Goal: Communication & Community: Answer question/provide support

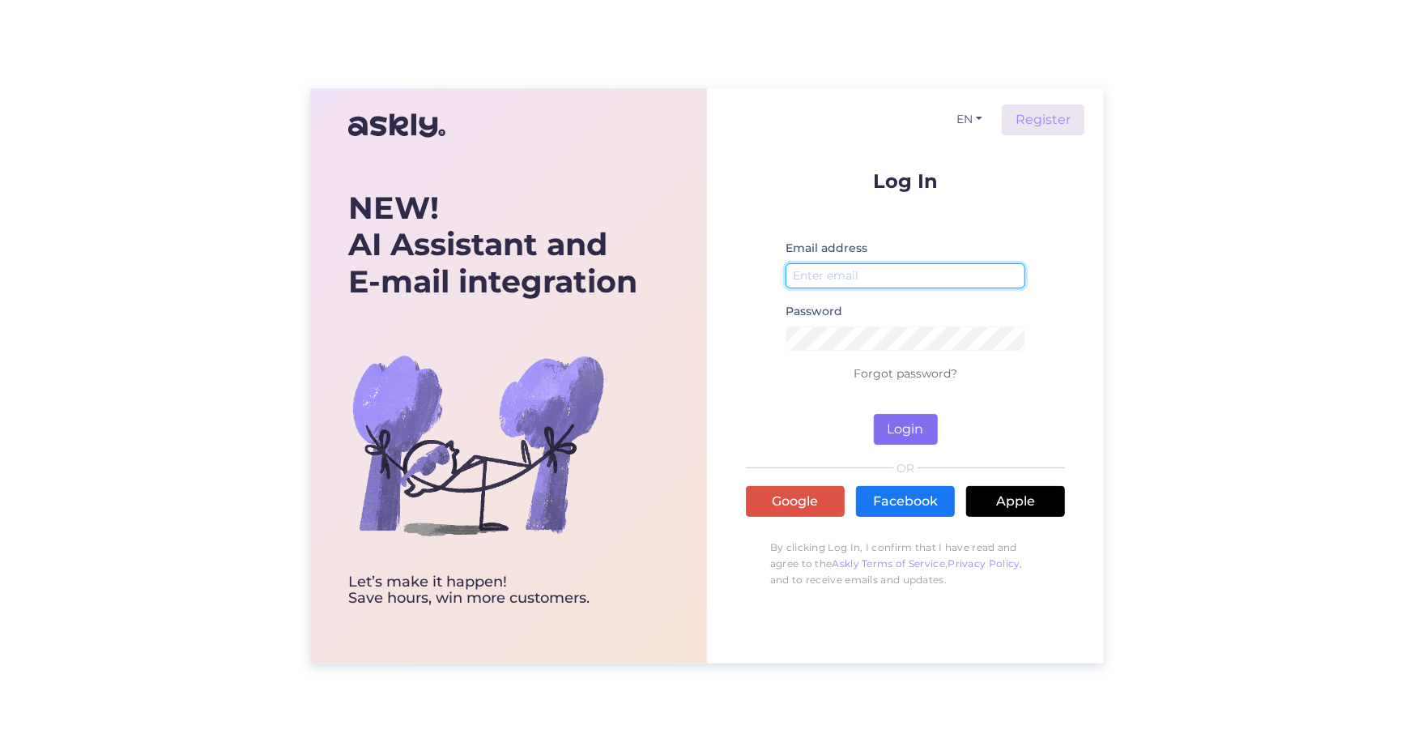
type input "[PERSON_NAME][EMAIL_ADDRESS][DOMAIN_NAME]"
click at [918, 431] on button "Login" at bounding box center [906, 429] width 64 height 31
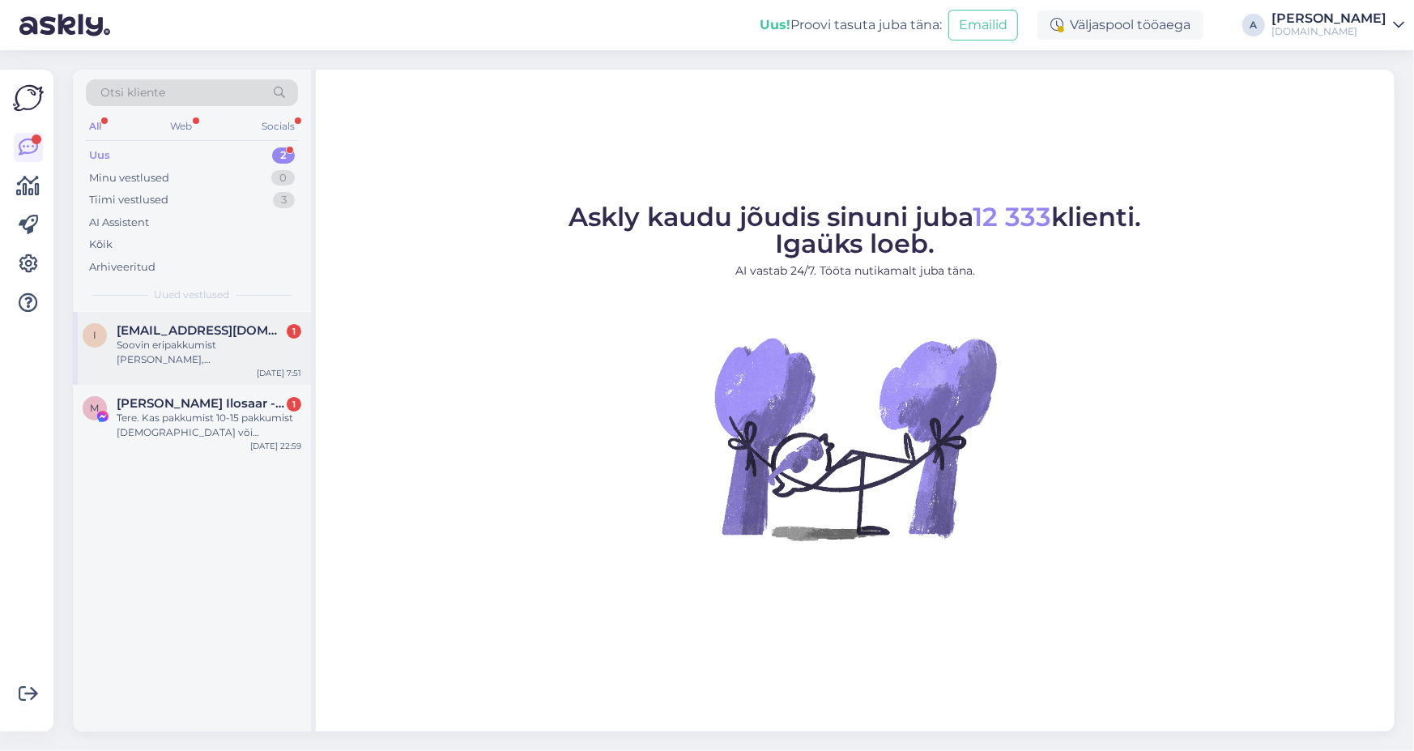
click at [239, 365] on div "Soovin eripakkumist [PERSON_NAME], [GEOGRAPHIC_DATA] ja sooviks kohe minna nt […" at bounding box center [209, 352] width 185 height 29
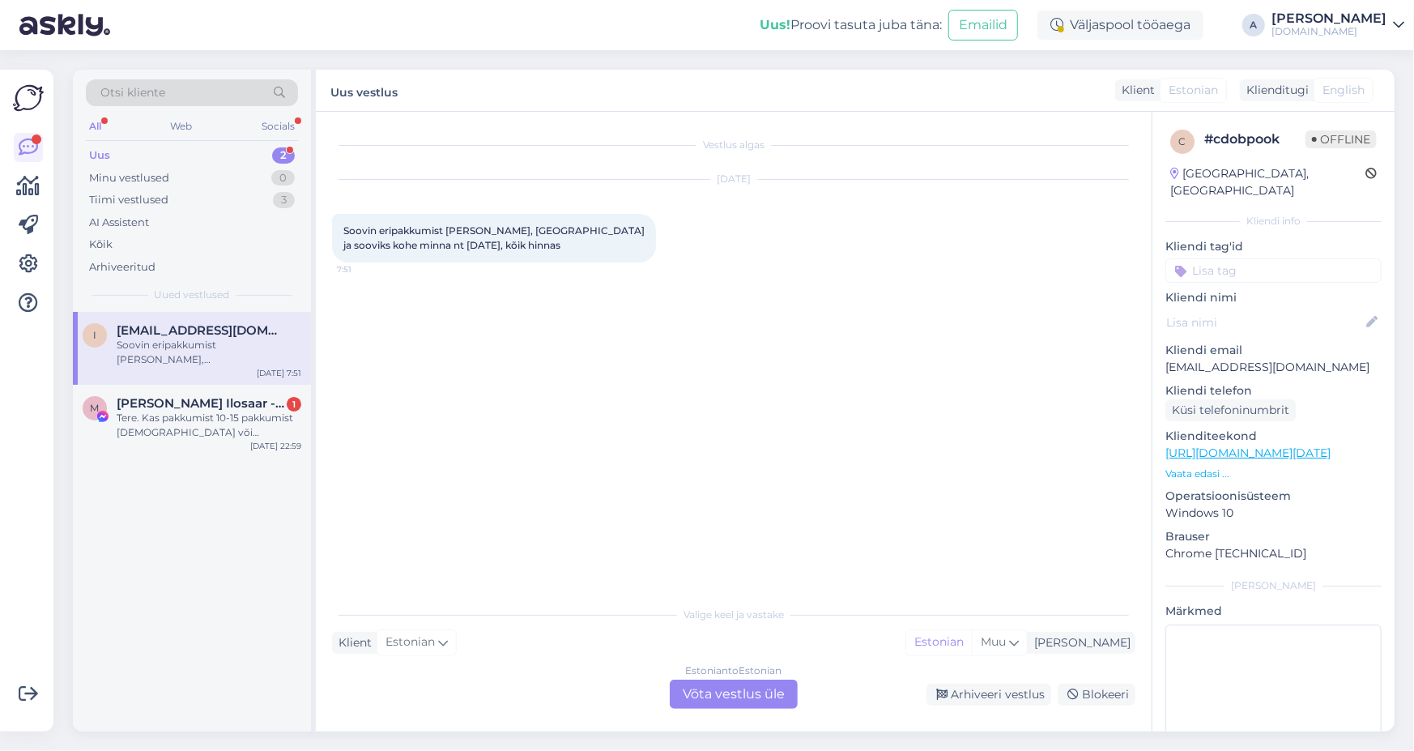
click at [706, 679] on div "Valige [PERSON_NAME] vastake Klient Estonian Mina Estonian Muu Estonian to Esto…" at bounding box center [733, 653] width 803 height 111
click at [708, 691] on div "Estonian to Estonian Võta vestlus üle" at bounding box center [734, 694] width 128 height 29
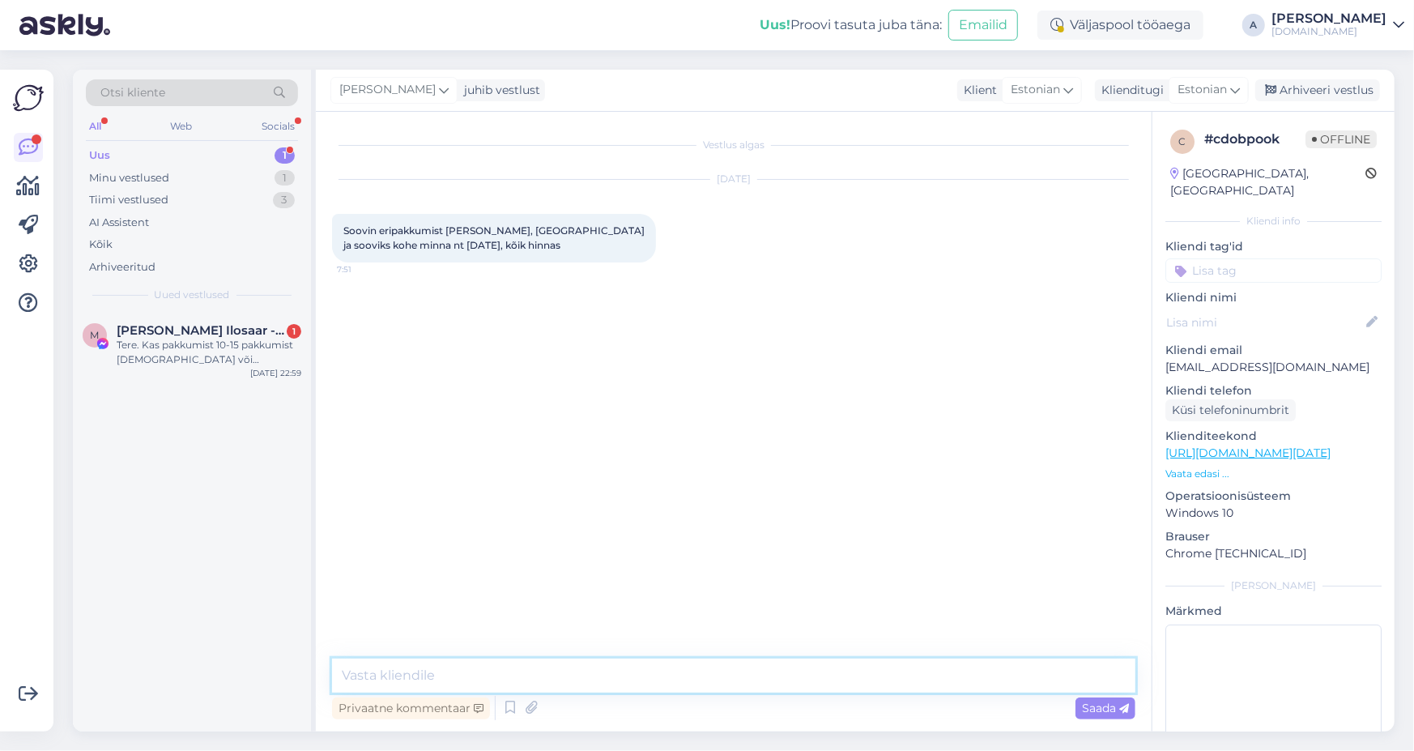
click at [633, 666] on textarea at bounding box center [733, 675] width 803 height 34
type textarea "Tere, mitmekesi Te soovite reisida="
type textarea "?*"
click at [159, 360] on div "Tere. Kas pakkumist 10-15 pakkumist [DEMOGRAPHIC_DATA] või [PERSON_NAME] on ? Ü…" at bounding box center [209, 352] width 185 height 29
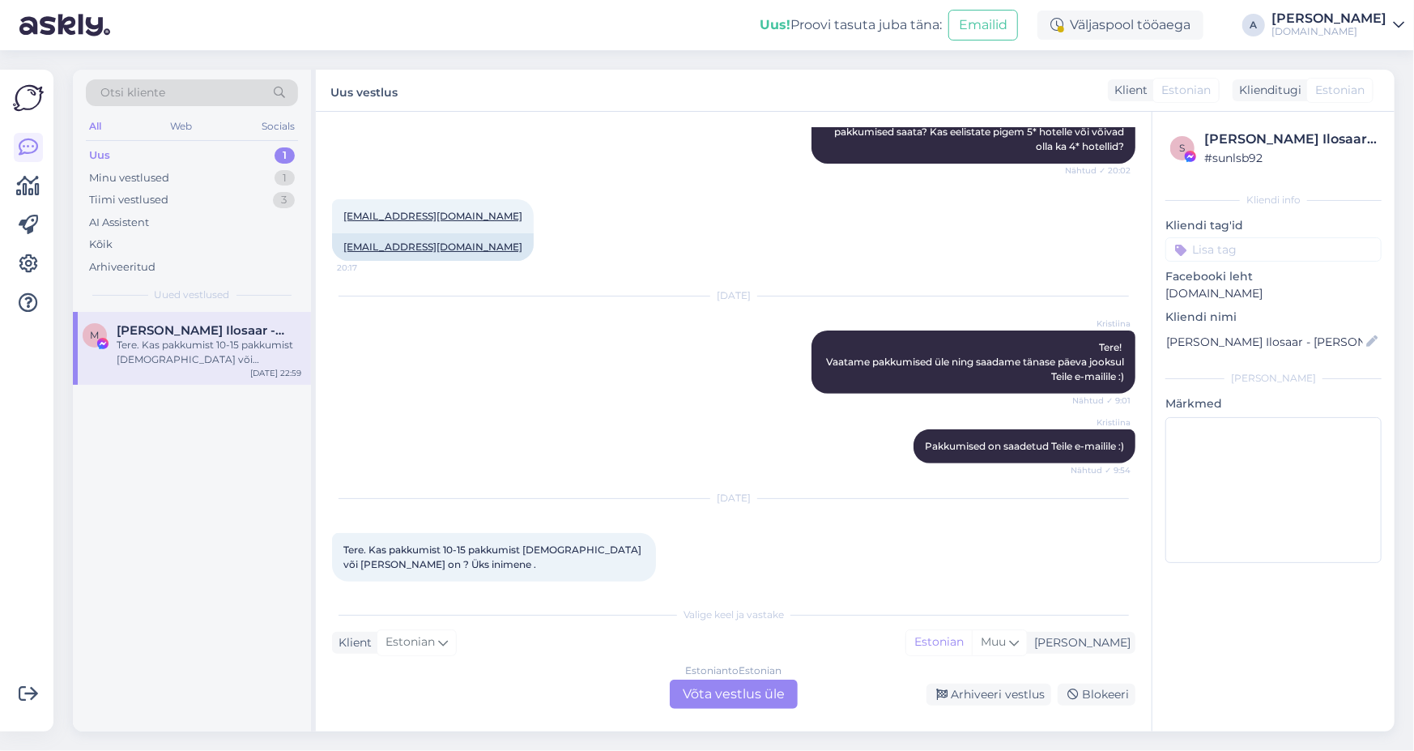
click at [705, 690] on div "Estonian to Estonian Võta vestlus üle" at bounding box center [734, 694] width 128 height 29
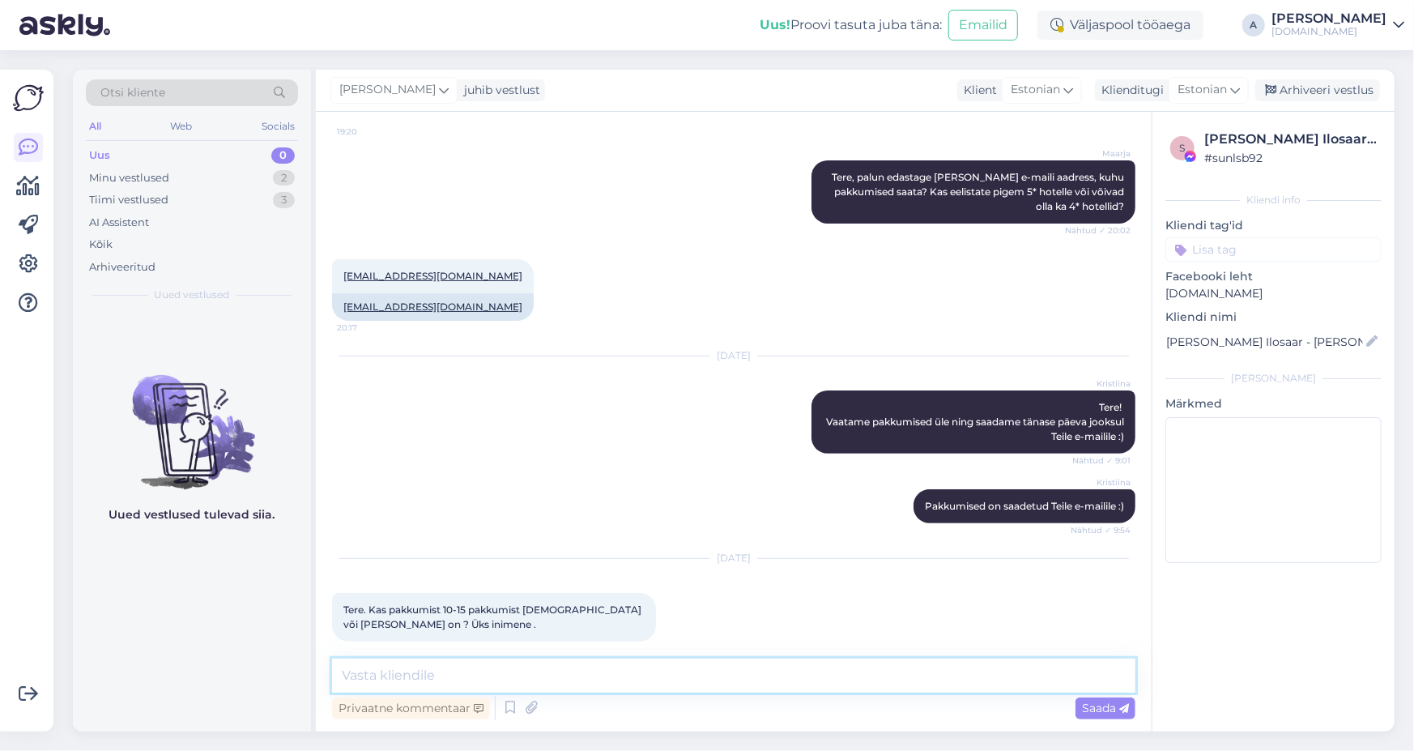
click at [699, 687] on textarea at bounding box center [733, 675] width 803 height 34
click at [535, 675] on textarea "[PERSON_NAME], kas soovite pakkumis 10.9-15.09 kuupäevade vahemikus?" at bounding box center [733, 675] width 803 height 34
type textarea "[PERSON_NAME], kas soovite pakkumis 10.09-15.09 kuupäevade vahemikus?"
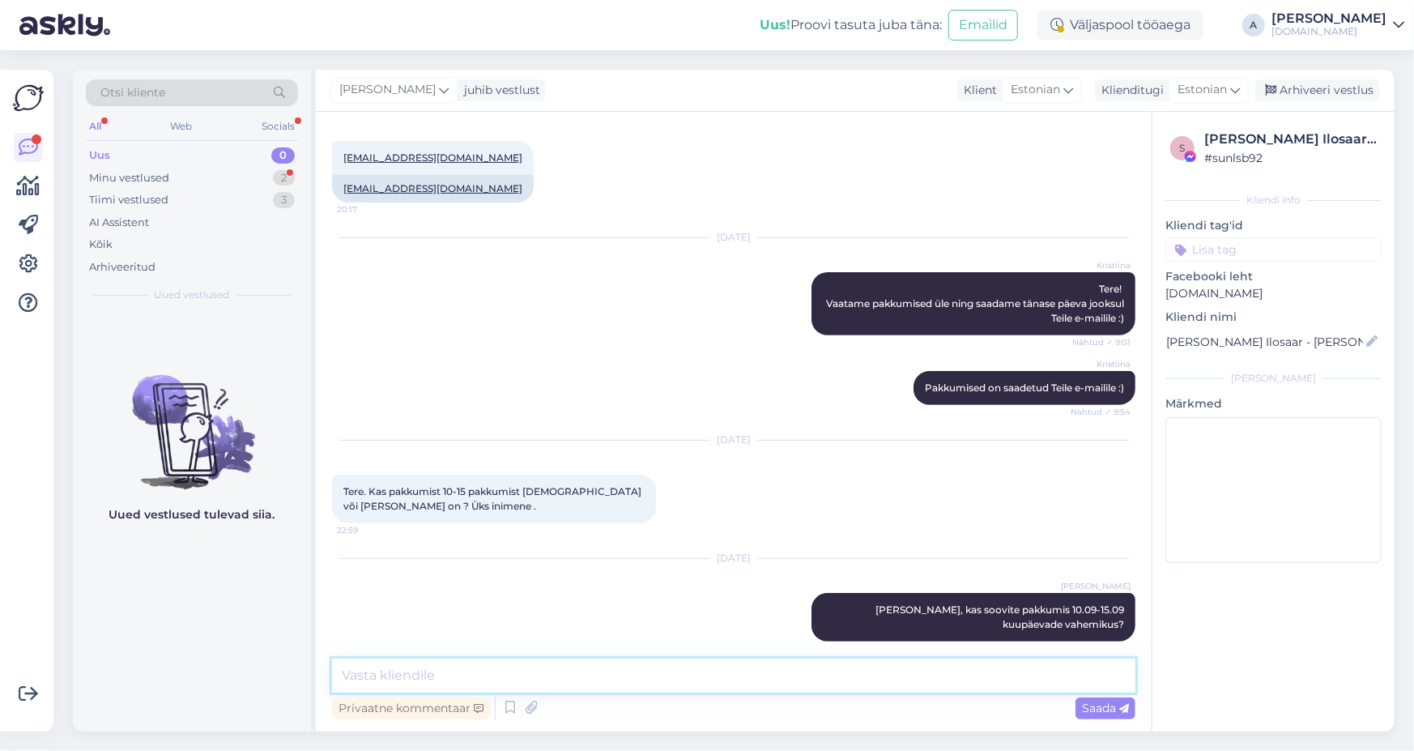
scroll to position [397, 0]
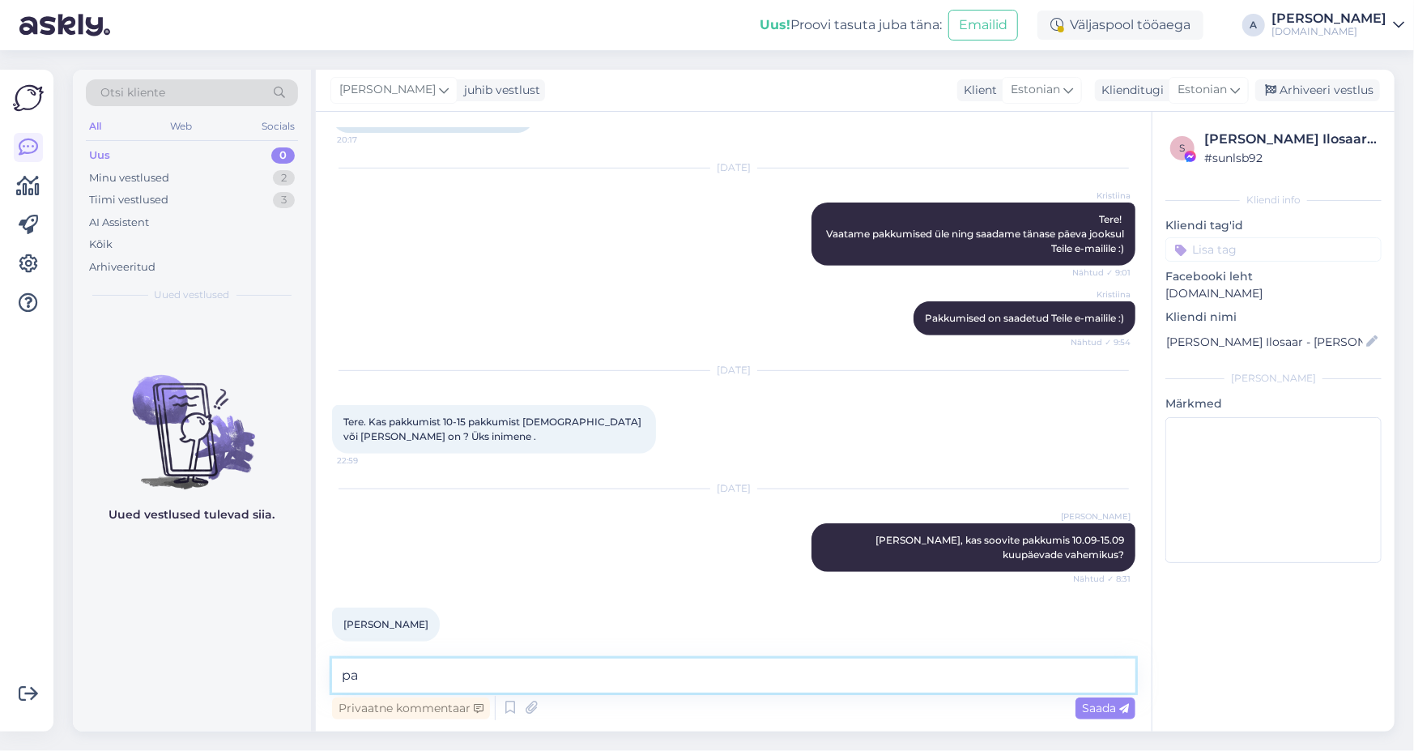
type textarea "p"
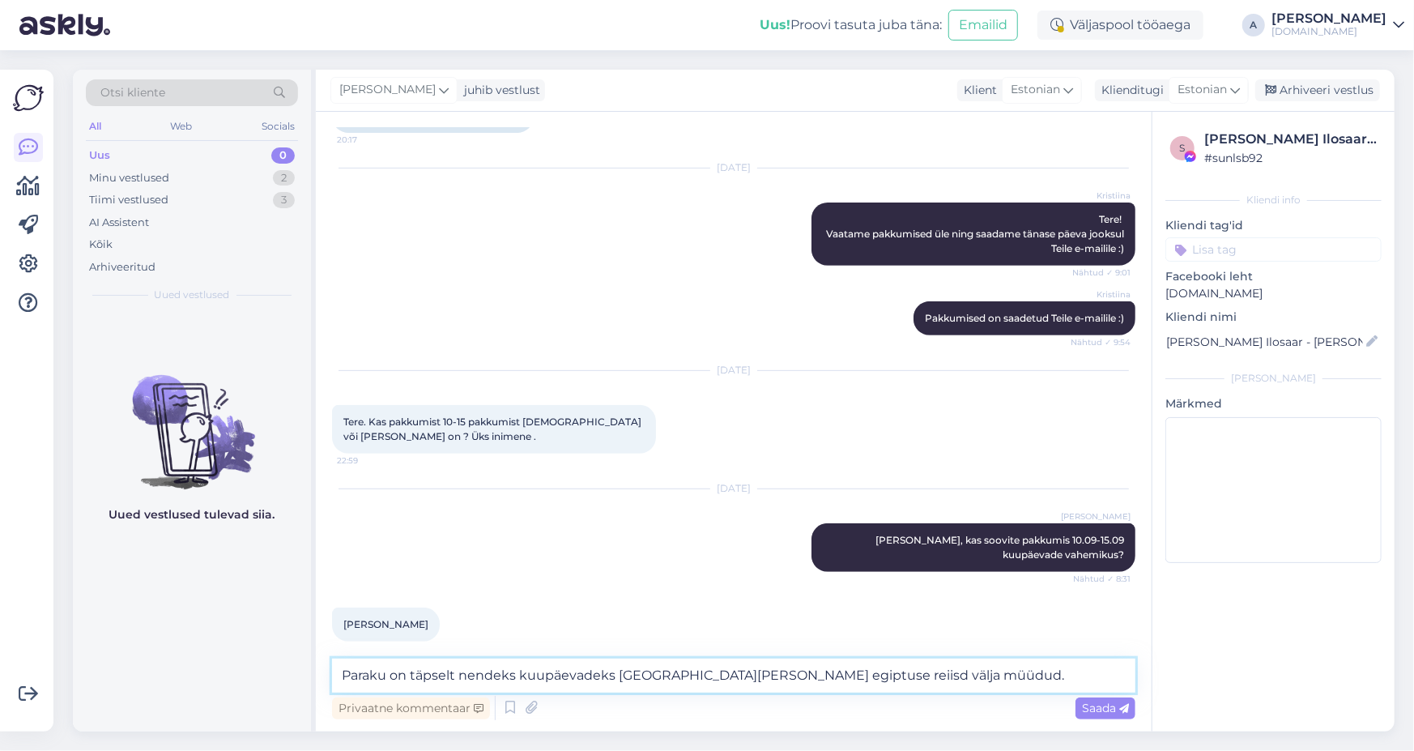
click at [672, 678] on textarea "Paraku on täpselt nendeks kuupäevadeks [GEOGRAPHIC_DATA][PERSON_NAME] egiptuse …" at bounding box center [733, 675] width 803 height 34
drag, startPoint x: 744, startPoint y: 677, endPoint x: 766, endPoint y: 676, distance: 21.9
click at [766, 676] on textarea "Paraku on täpselt nendeks kuupäevadeks [GEOGRAPHIC_DATA][PERSON_NAME] Egiptuse …" at bounding box center [733, 675] width 803 height 34
type textarea "Paraku on täpselt nendeks kuupäevadeks [GEOGRAPHIC_DATA][PERSON_NAME] Egiptuse …"
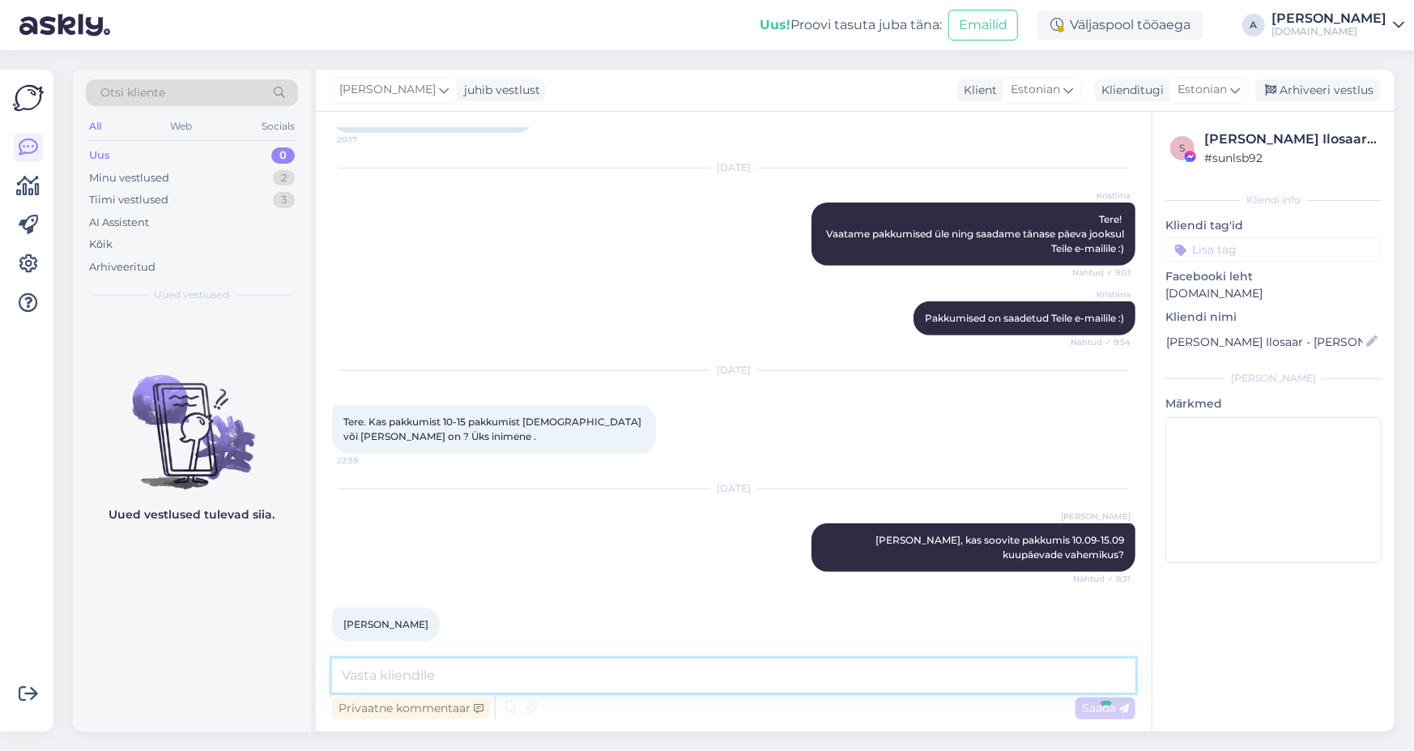
scroll to position [481, 0]
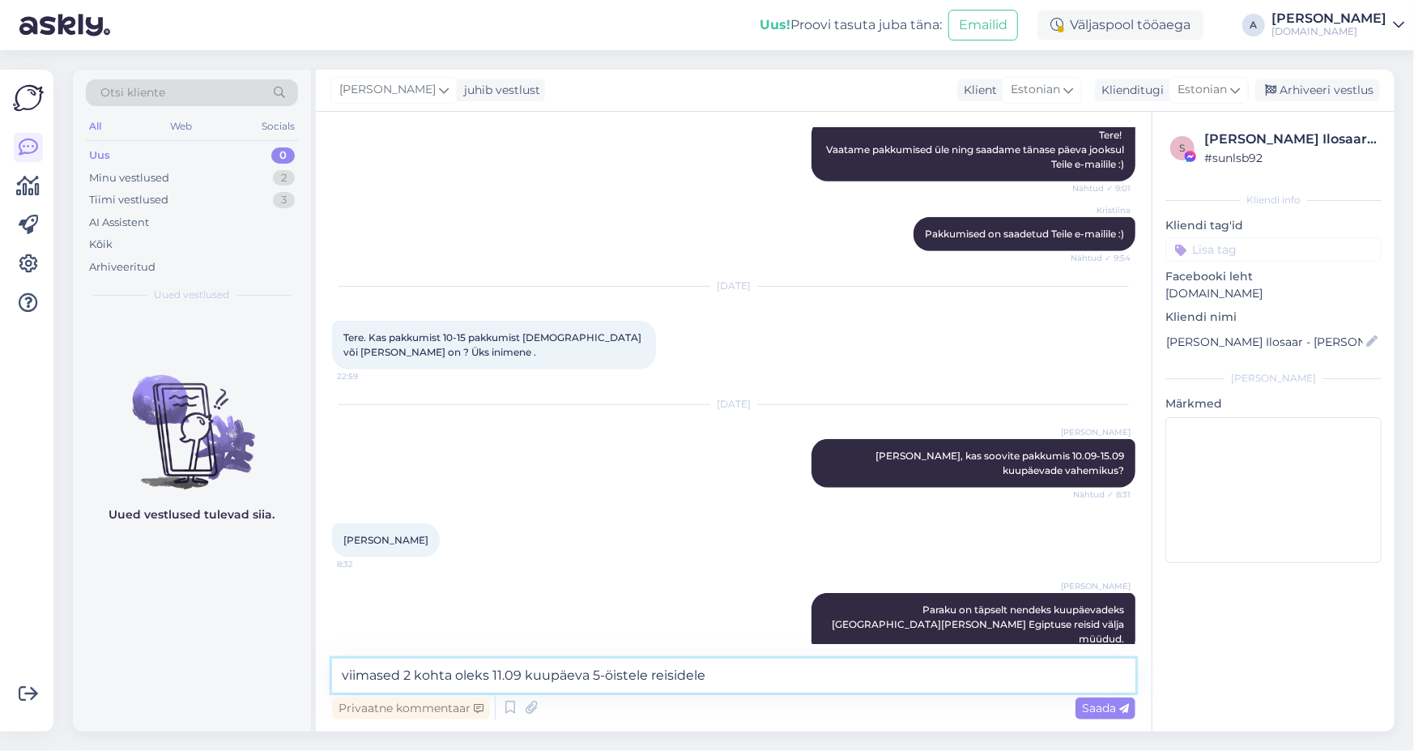
type textarea "viimased 2 kohta oleks 11.09 kuupäeva 5-öistele reisidele."
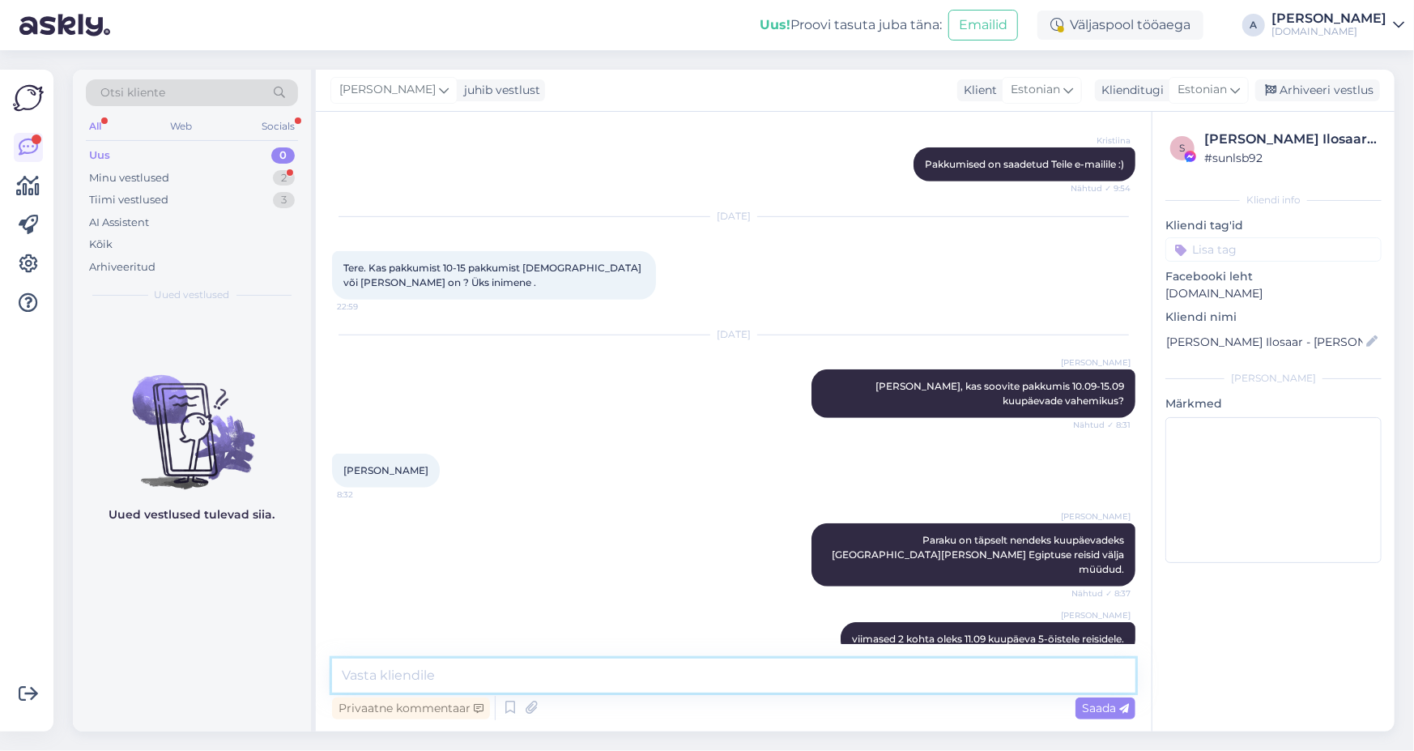
scroll to position [620, 0]
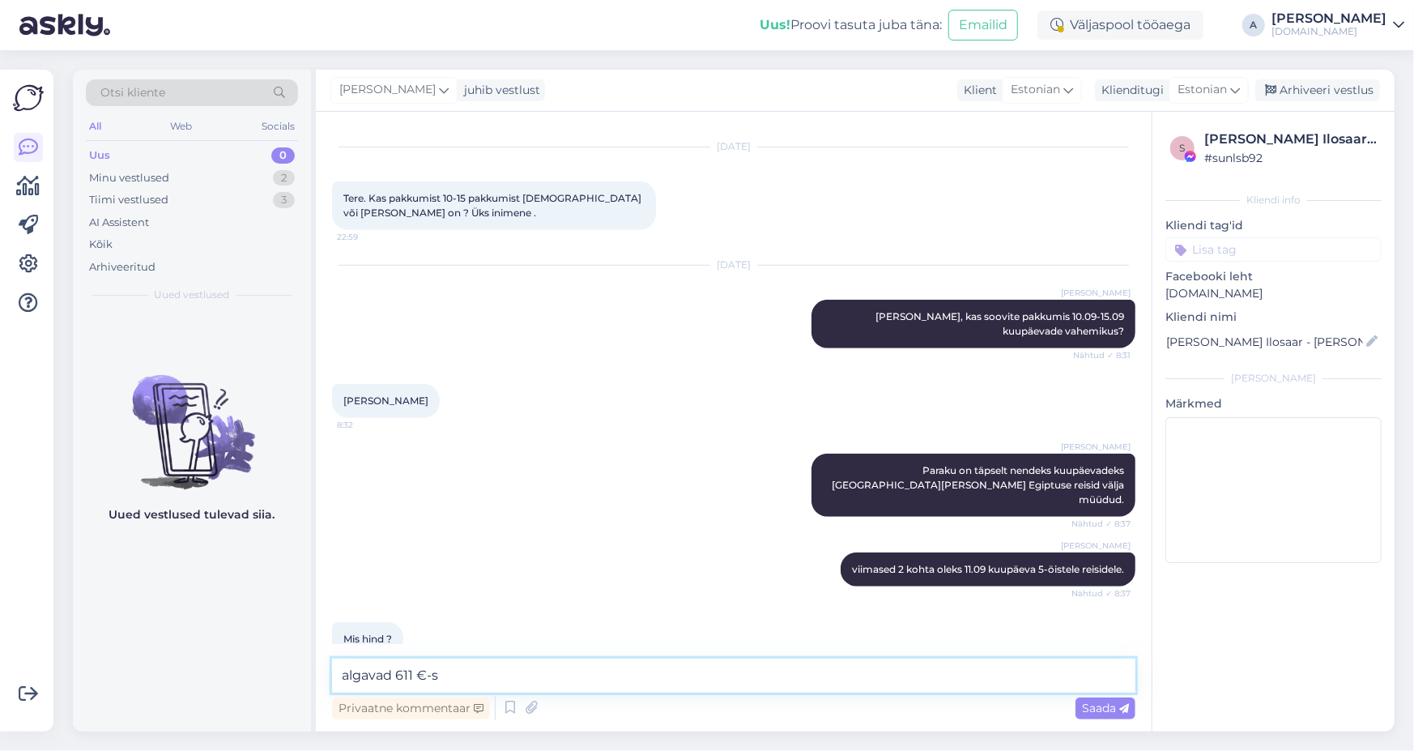
type textarea "algavad 611 €-st"
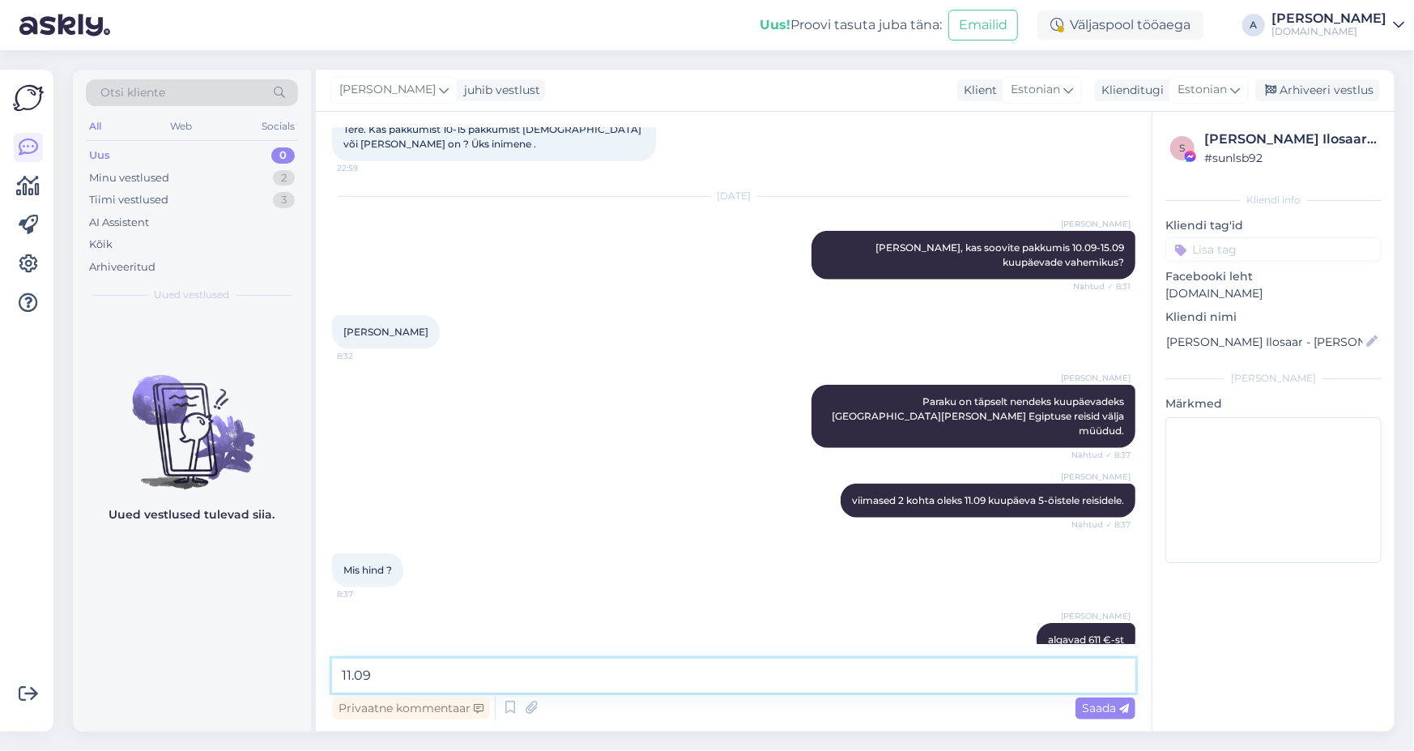
paste textarea "KEMER STAR HOTEL 3*"
type textarea "11.09 KEMER STAR HOTEL 3*, hommikusöökidega, 5 ööd, 611 €"
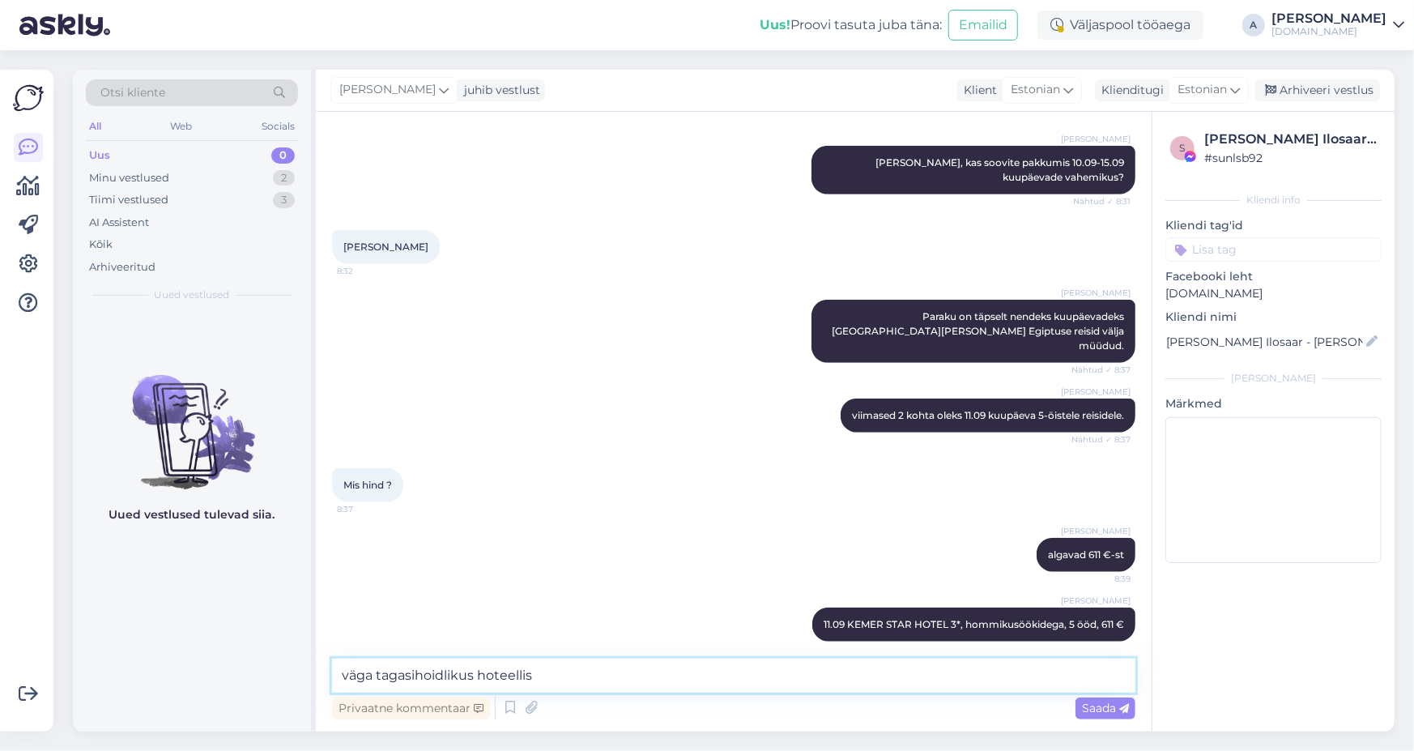
type textarea "väga tagasihoidlikus hoteellis."
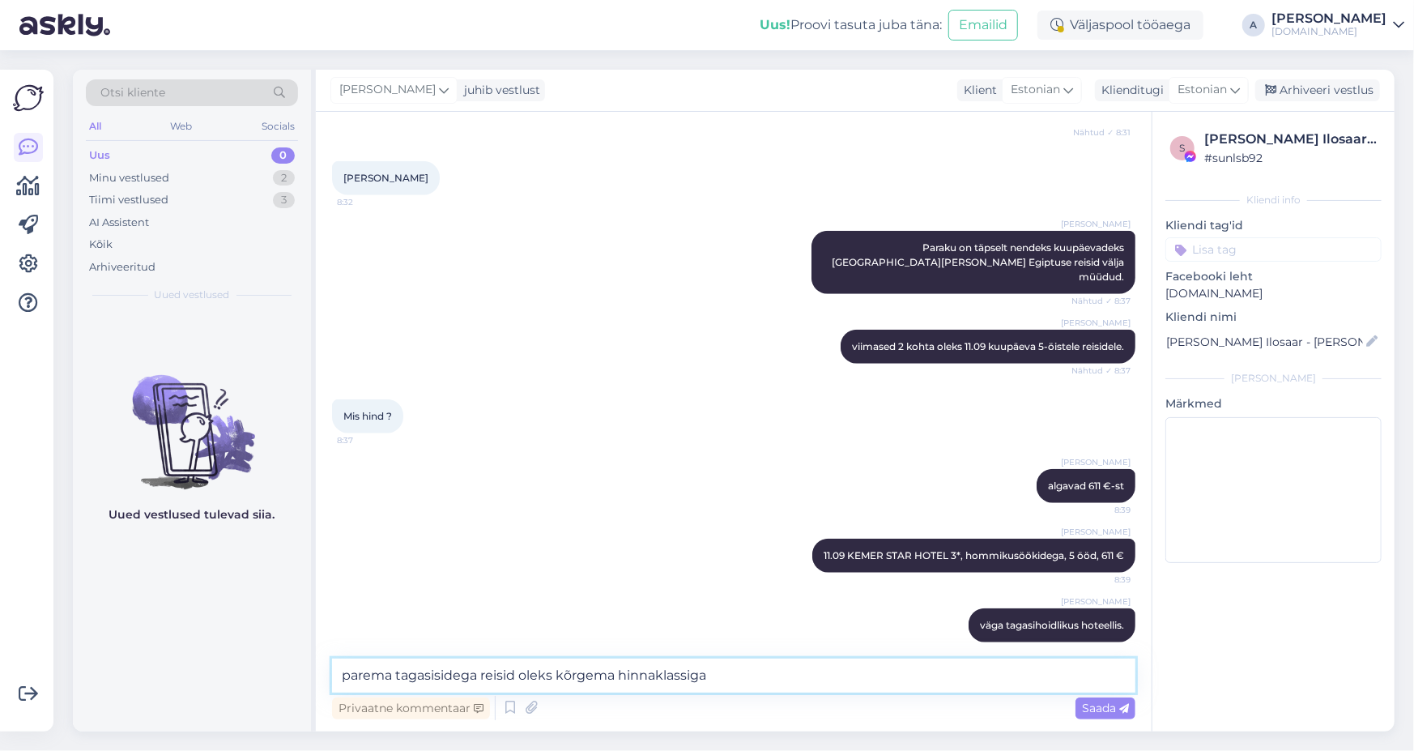
type textarea "parema tagasisidega reisid oleks kõrgema hinnaklassiga."
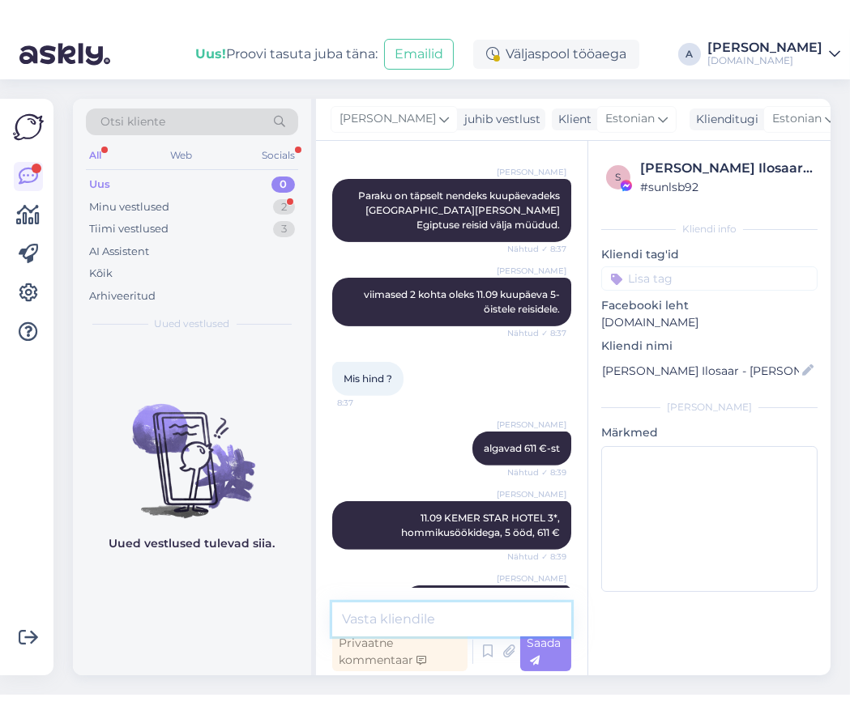
scroll to position [1055, 0]
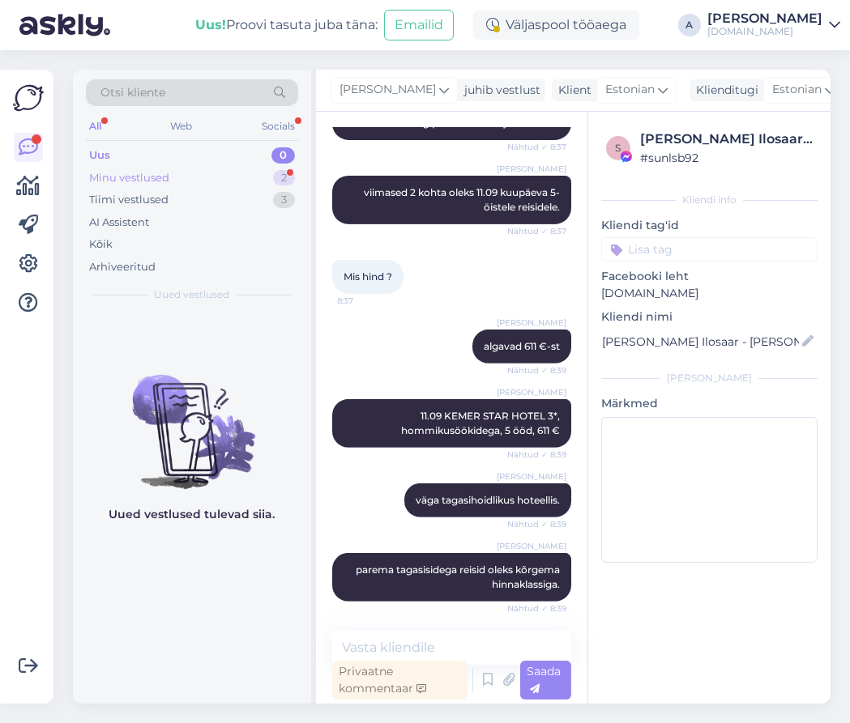
click at [151, 168] on div "Minu vestlused 2" at bounding box center [192, 178] width 212 height 23
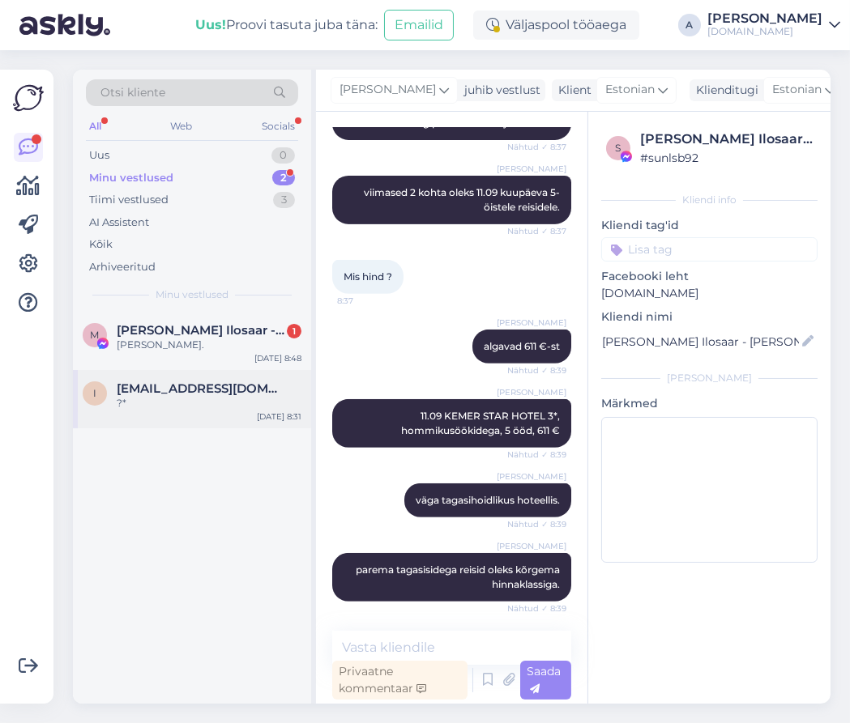
click at [198, 381] on span "[EMAIL_ADDRESS][DOMAIN_NAME]" at bounding box center [201, 388] width 168 height 15
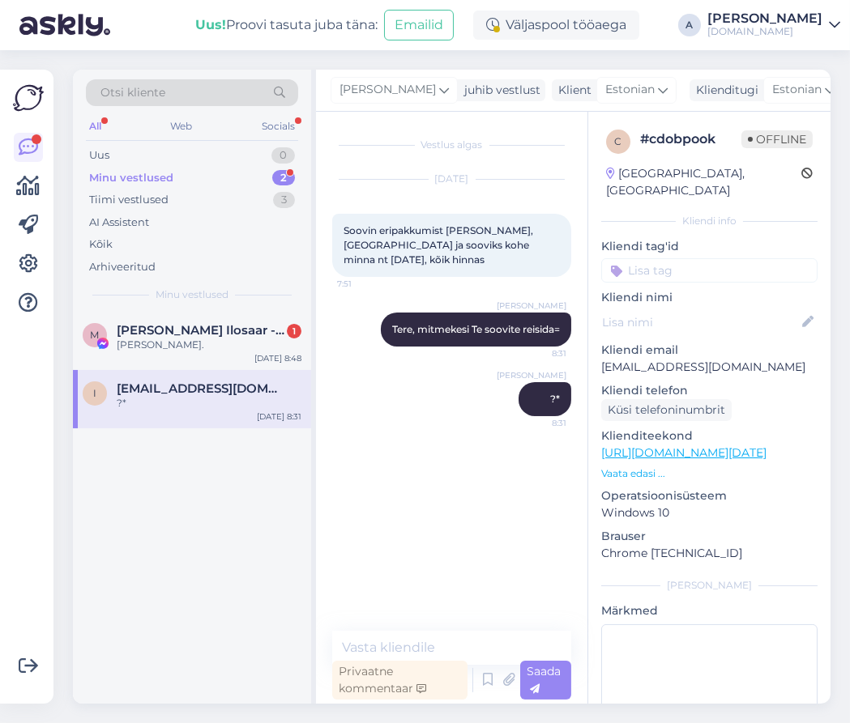
scroll to position [0, 0]
click at [177, 338] on div "[PERSON_NAME]." at bounding box center [209, 345] width 185 height 15
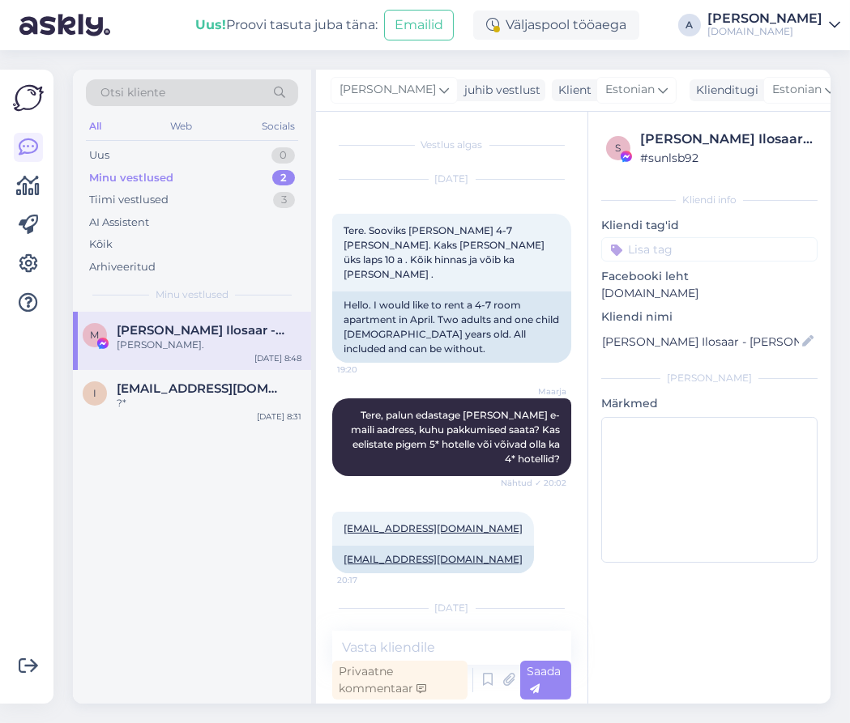
scroll to position [1113, 0]
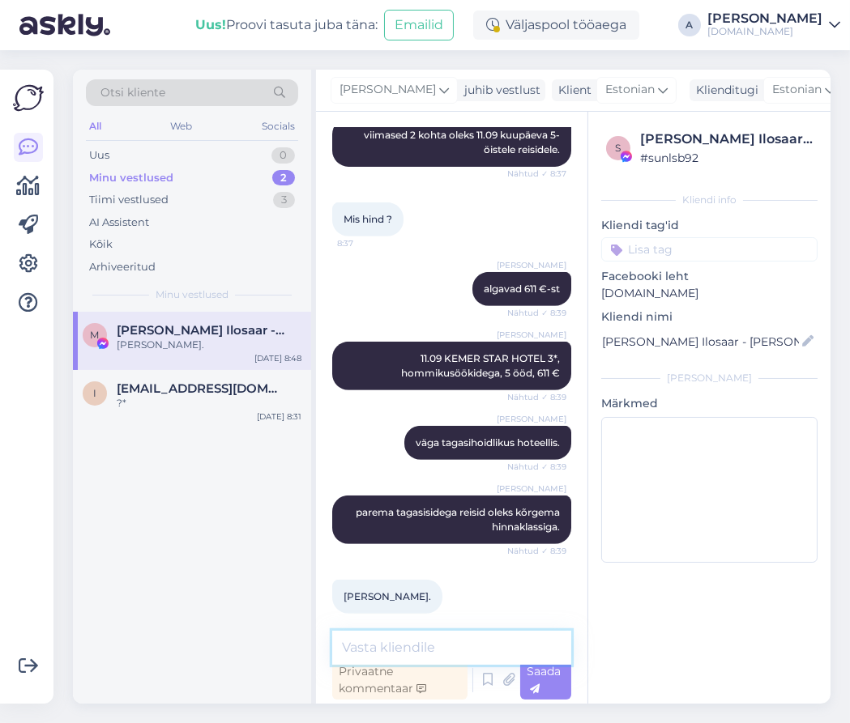
click at [467, 658] on textarea at bounding box center [451, 648] width 239 height 34
type textarea "Kas see hinnaklass sobiks Teile?"
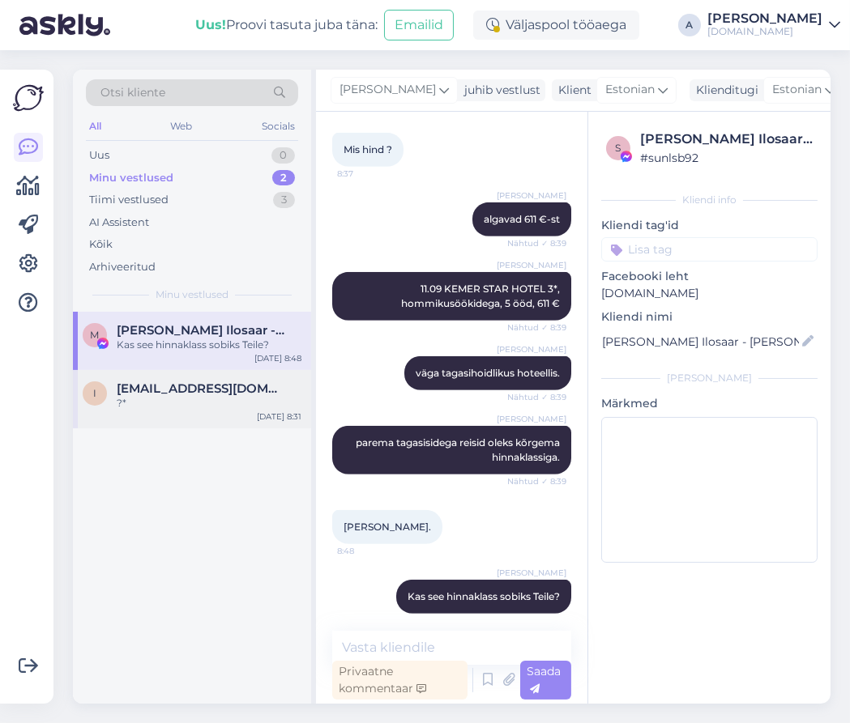
click at [224, 390] on span "[EMAIL_ADDRESS][DOMAIN_NAME]" at bounding box center [201, 388] width 168 height 15
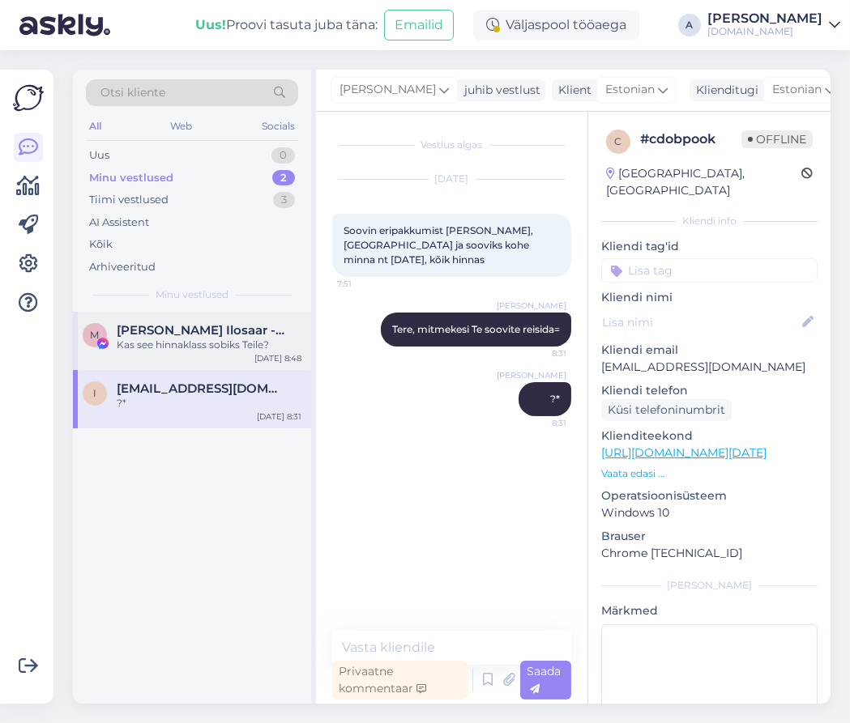
click at [215, 341] on div "Kas see hinnaklass sobiks Teile?" at bounding box center [209, 345] width 185 height 15
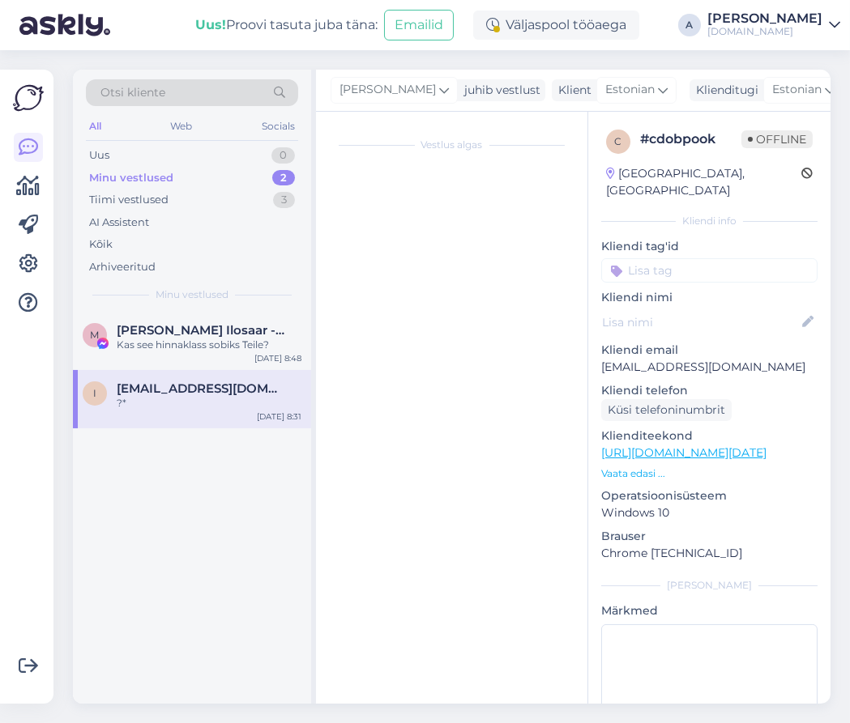
scroll to position [1182, 0]
